Goal: Task Accomplishment & Management: Manage account settings

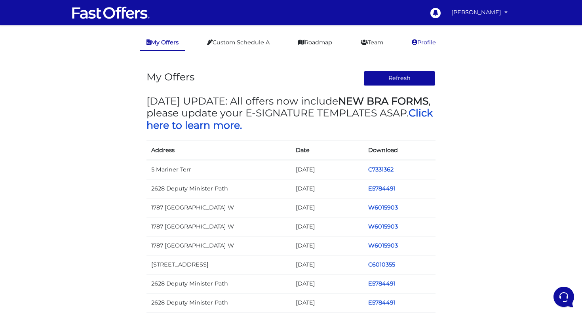
click at [423, 45] on link "Profile" at bounding box center [424, 42] width 37 height 15
